Goal: Task Accomplishment & Management: Use online tool/utility

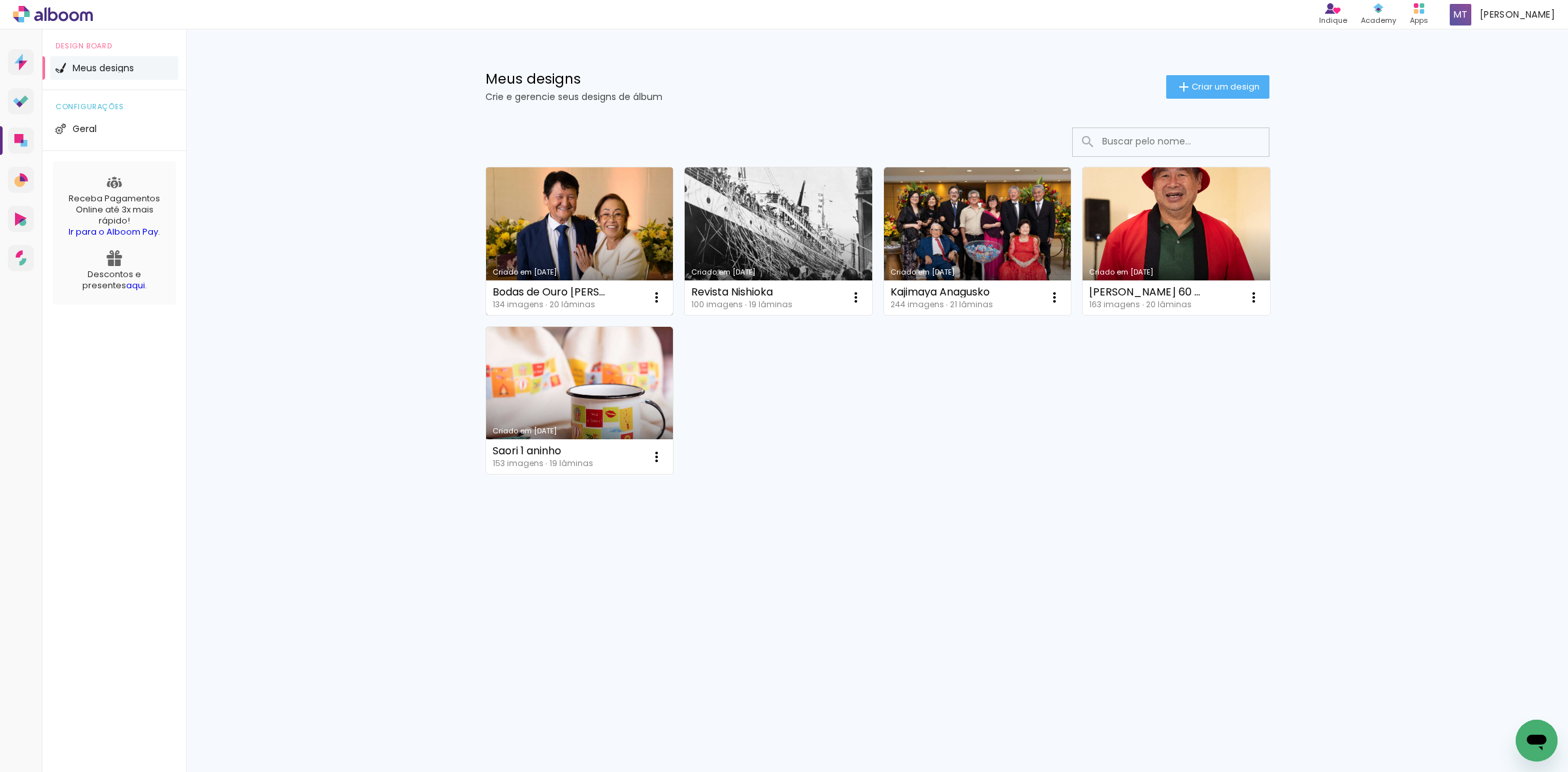
click at [553, 250] on link "Criado em [DATE]" at bounding box center [579, 241] width 187 height 148
